Goal: Information Seeking & Learning: Learn about a topic

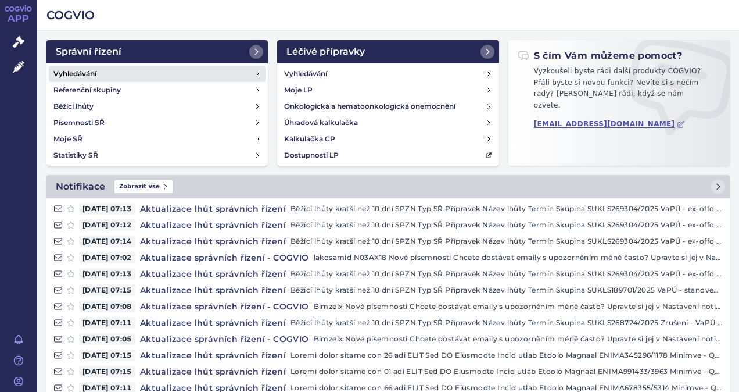
click at [81, 72] on h4 "Vyhledávání" at bounding box center [74, 74] width 43 height 12
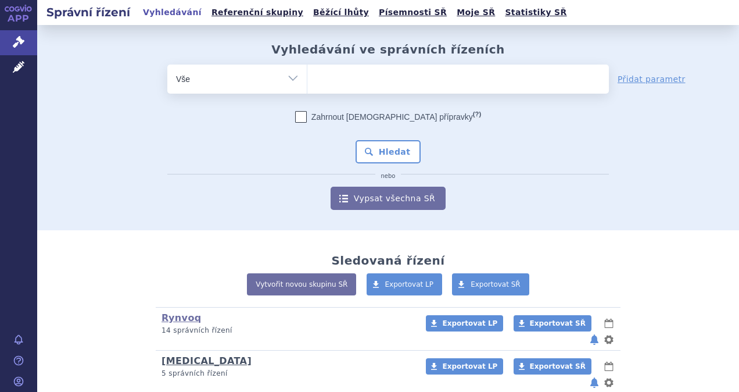
click at [197, 355] on link "[MEDICAL_DATA]" at bounding box center [207, 360] width 90 height 11
